Goal: Transaction & Acquisition: Purchase product/service

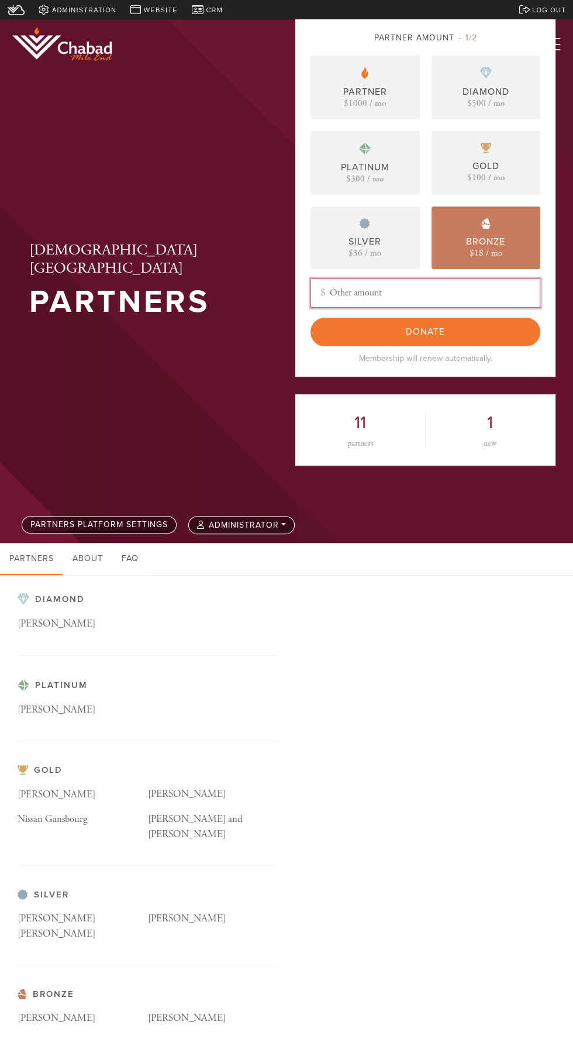
click at [342, 308] on input "Other Amount" at bounding box center [426, 292] width 230 height 29
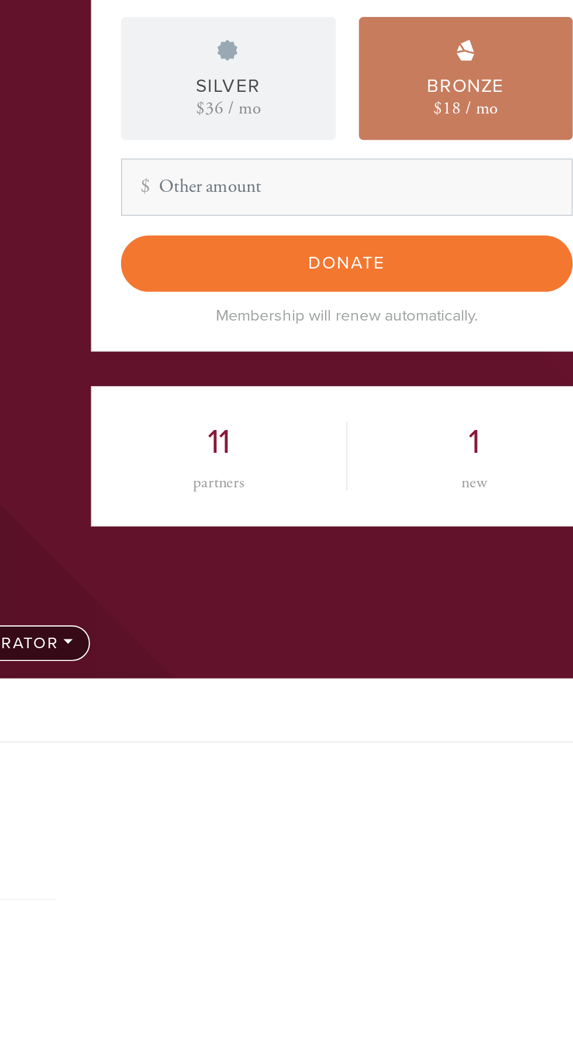
click at [470, 269] on div "Bronze $18 / mo" at bounding box center [486, 237] width 109 height 63
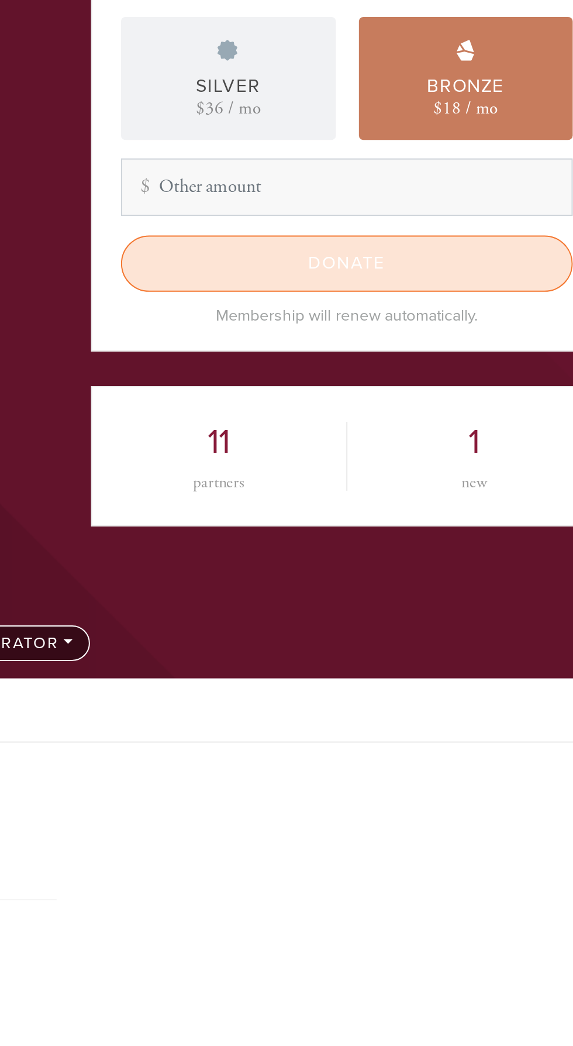
click at [347, 346] on input "Donate" at bounding box center [426, 332] width 230 height 29
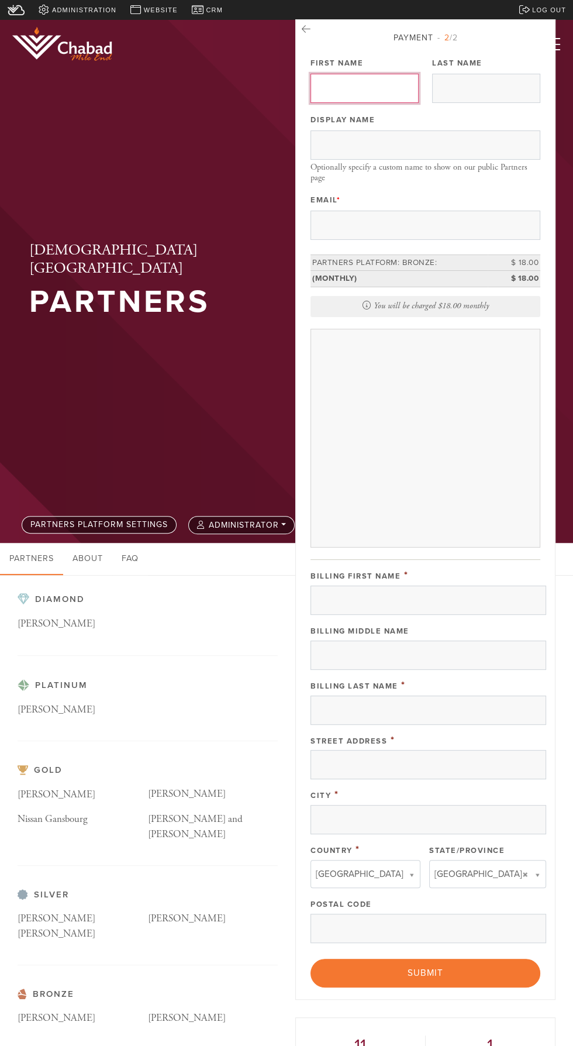
click at [339, 103] on input "First Name" at bounding box center [365, 88] width 108 height 29
